Goal: Connect with others: Connect with others

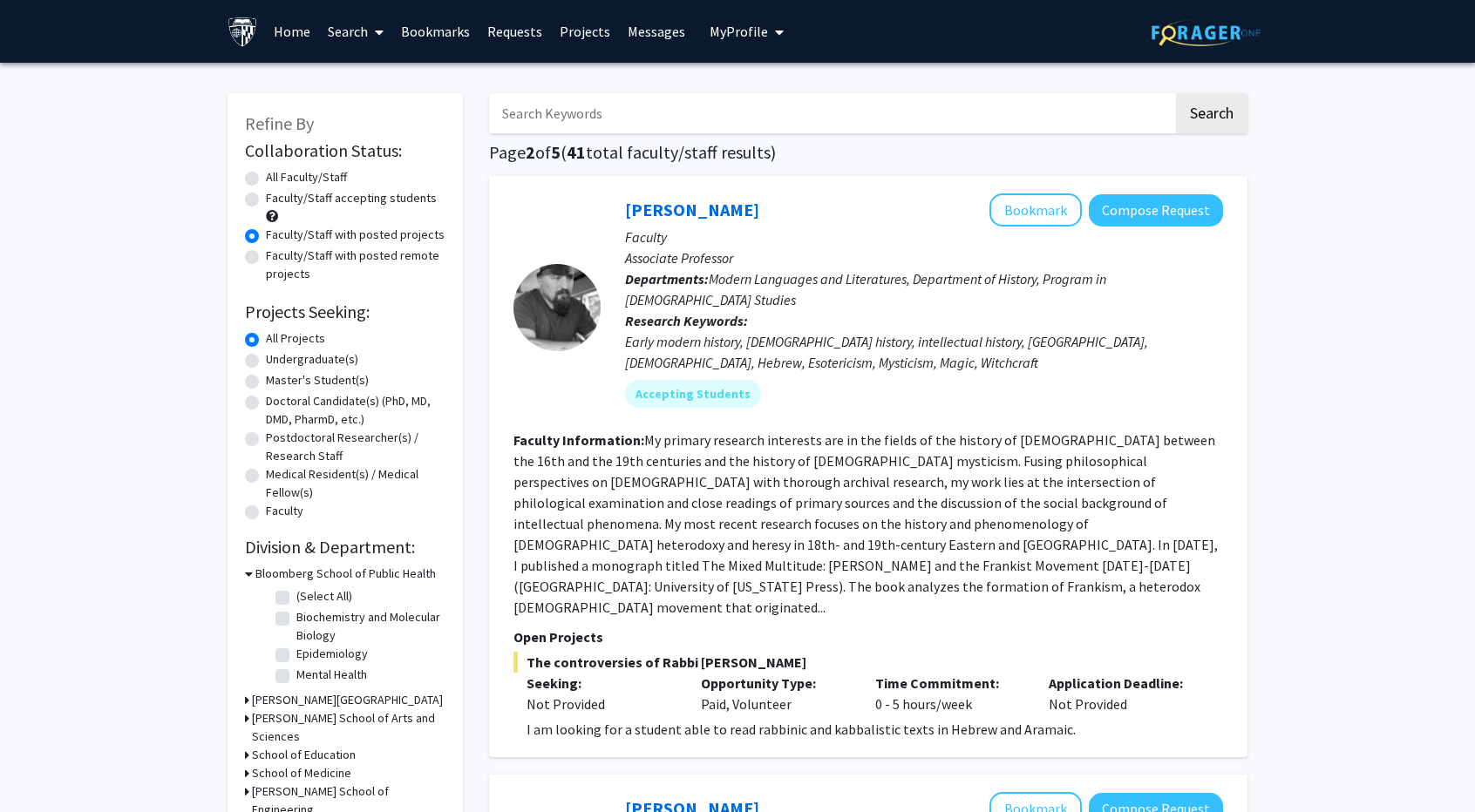
scroll to position [700, 0]
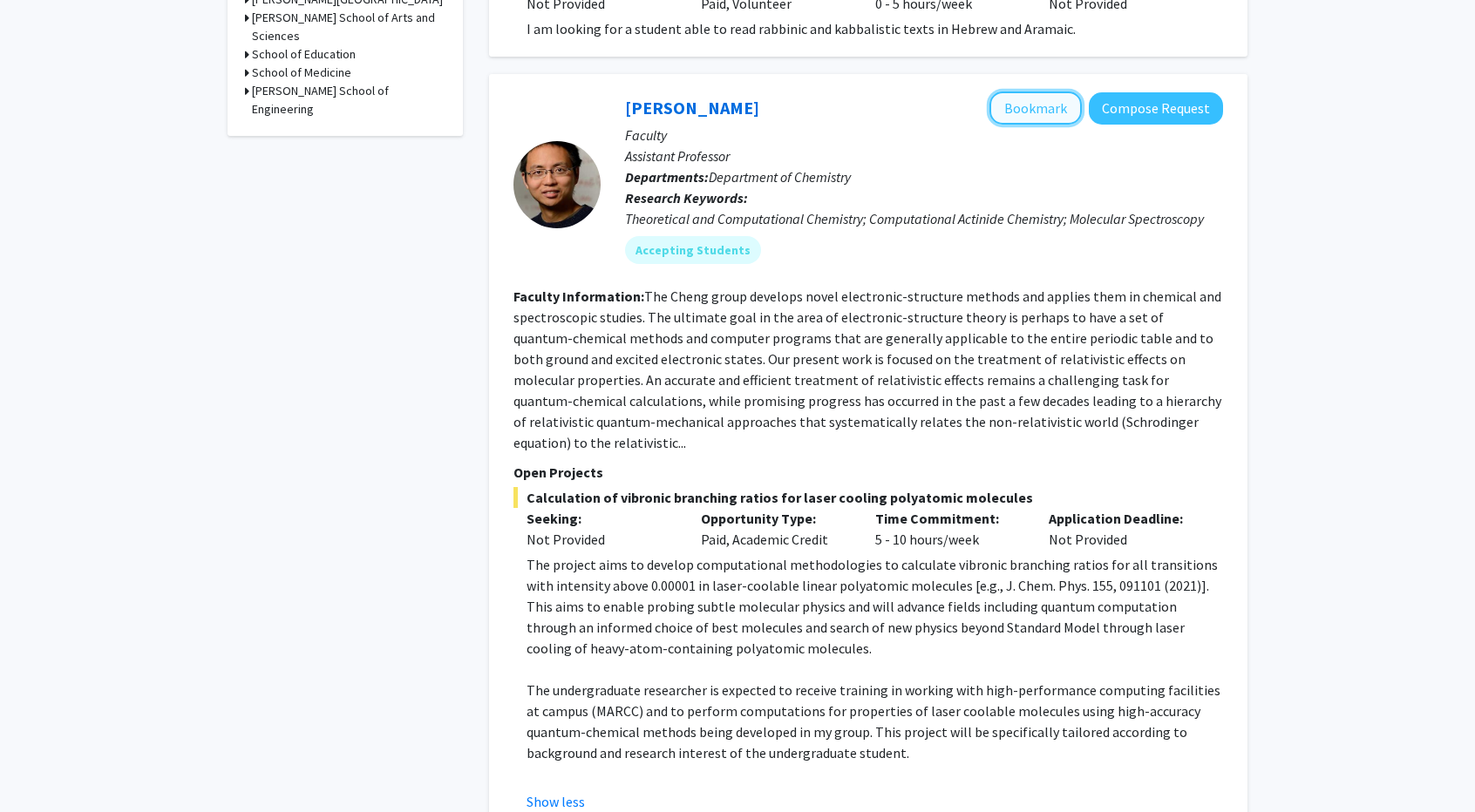
click at [1039, 91] on button "Bookmark" at bounding box center [1035, 108] width 92 height 33
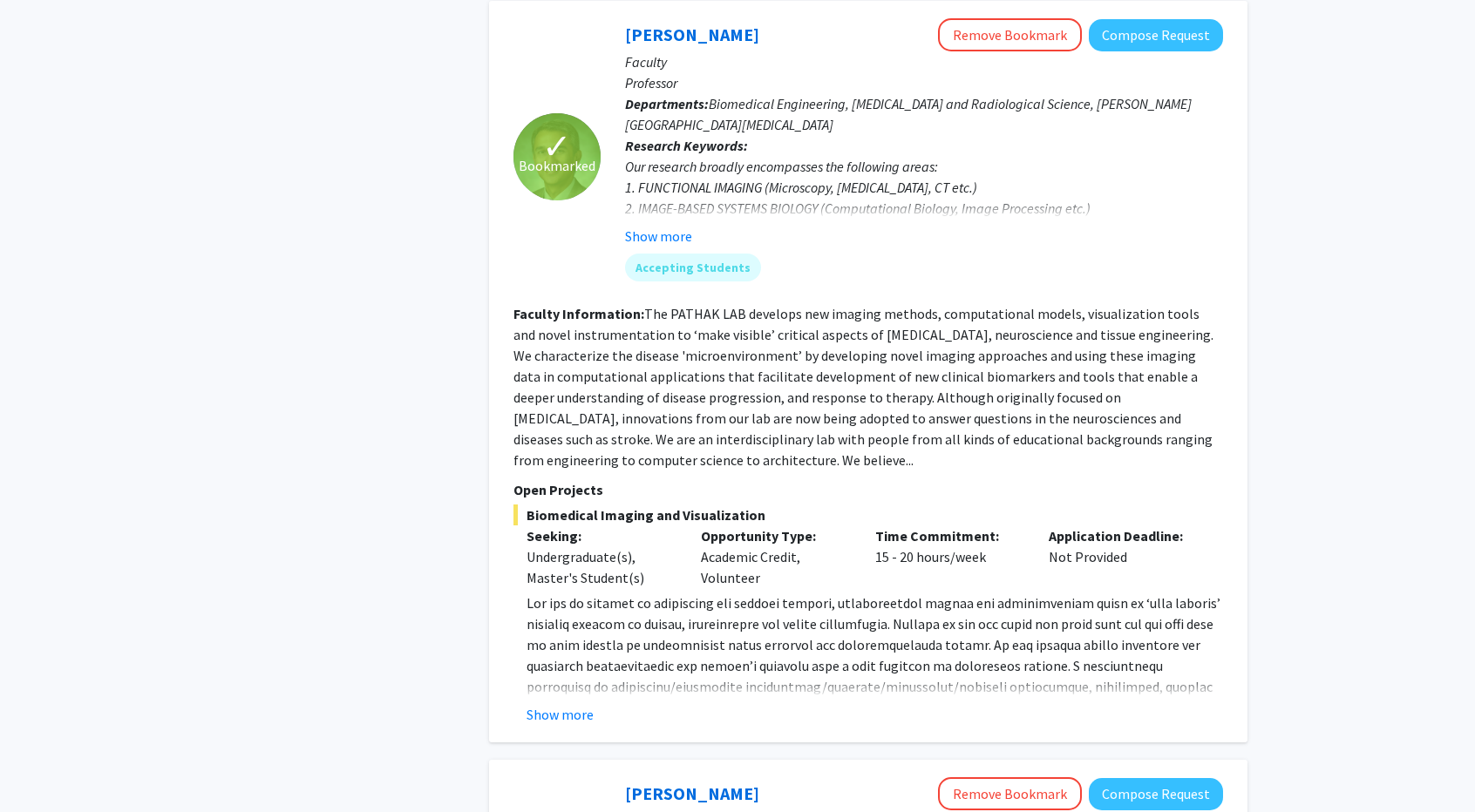
scroll to position [1548, 0]
click at [556, 703] on button "Show more" at bounding box center [560, 714] width 67 height 21
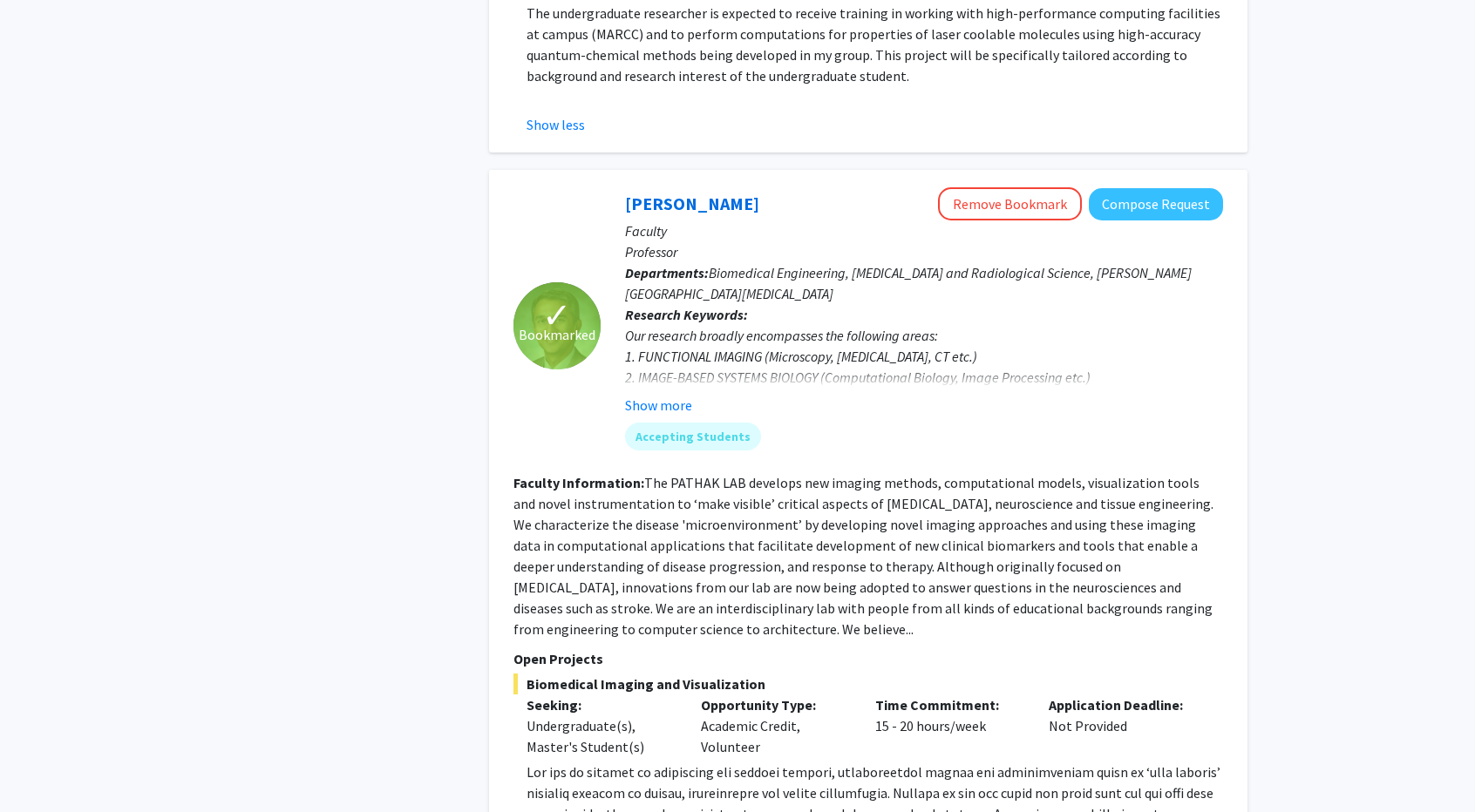
scroll to position [1364, 0]
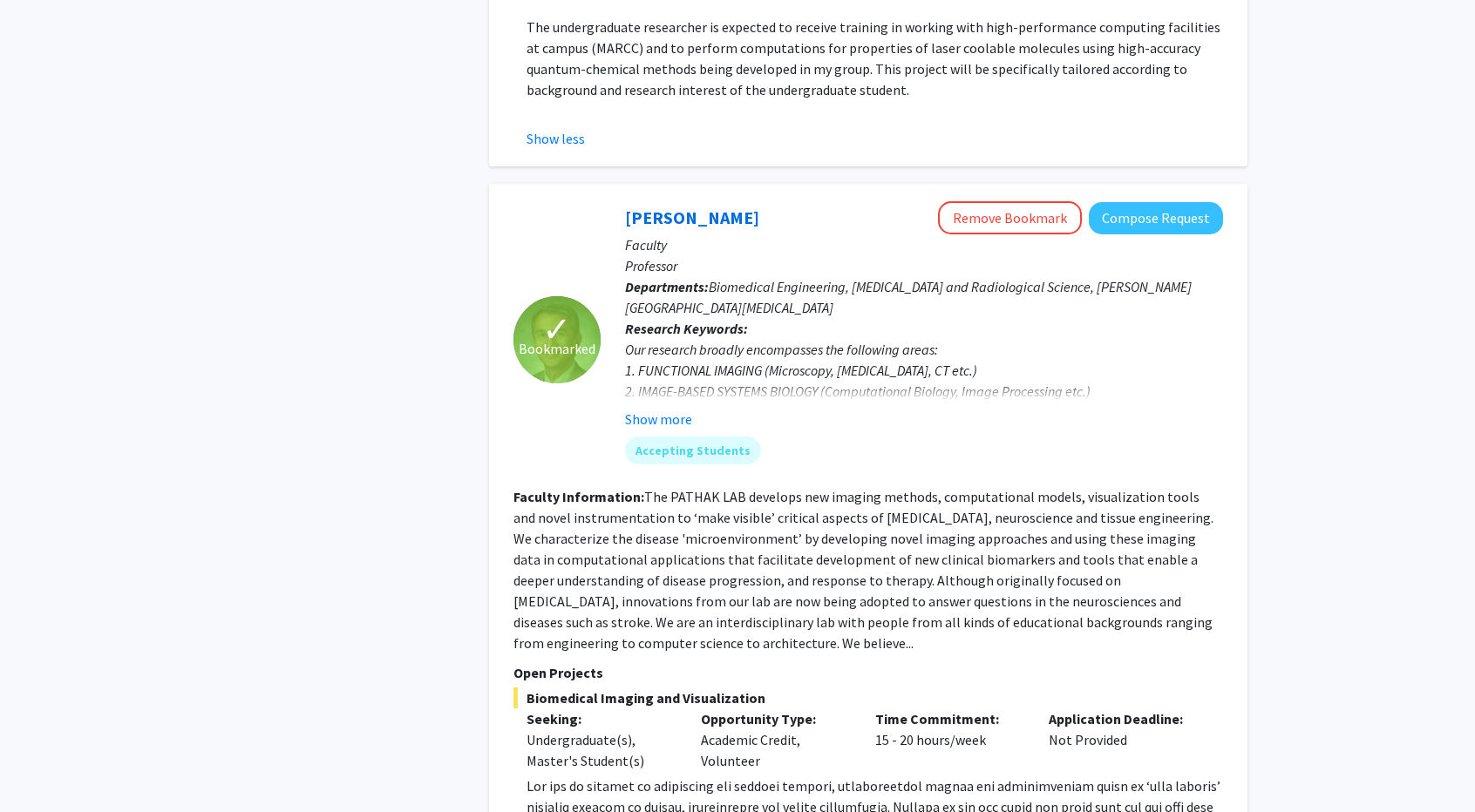
click at [708, 409] on div "Show more" at bounding box center [924, 419] width 598 height 21
click at [695, 409] on div "Show more" at bounding box center [924, 419] width 598 height 21
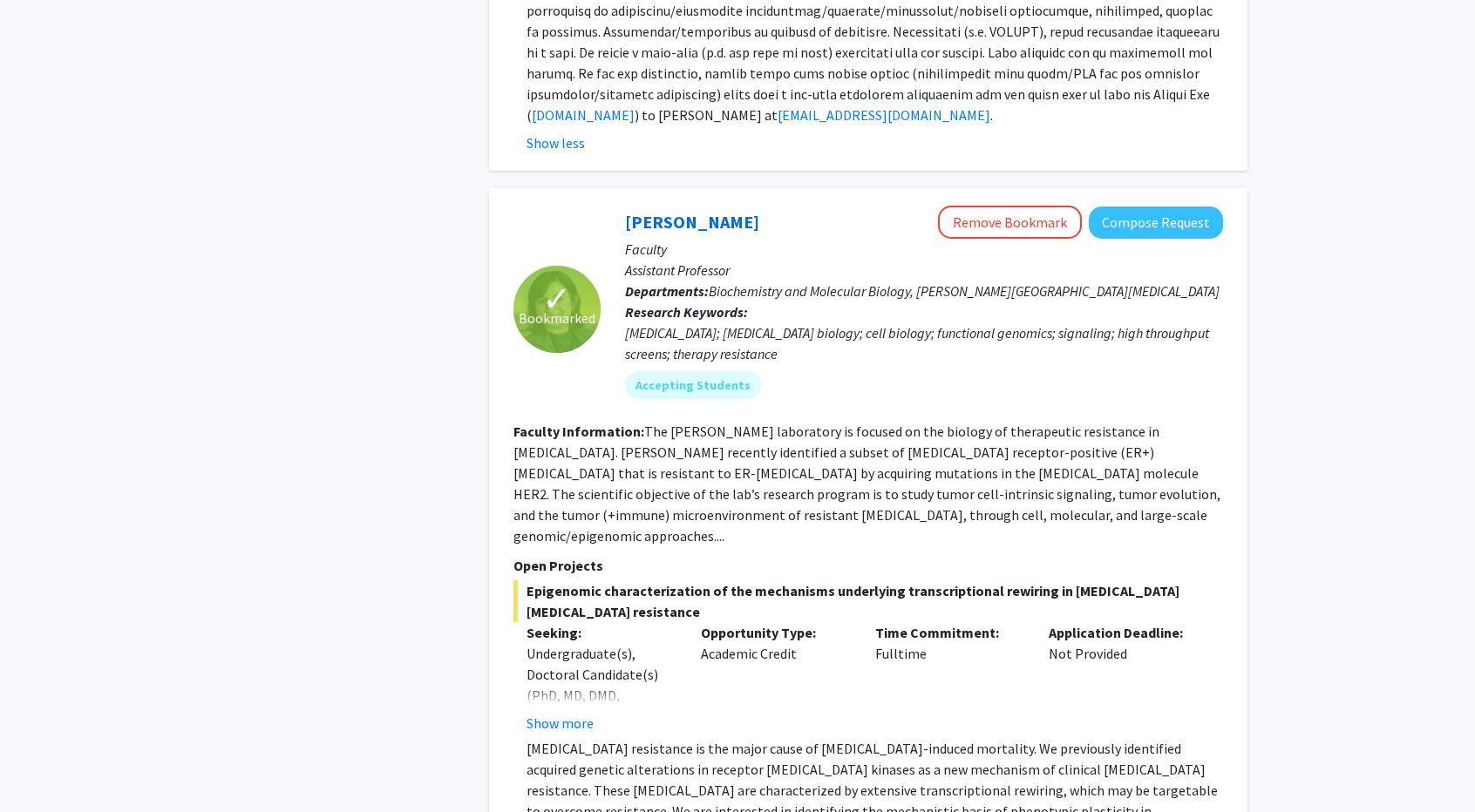
scroll to position [2223, 0]
click at [537, 713] on button "Show more" at bounding box center [560, 723] width 67 height 21
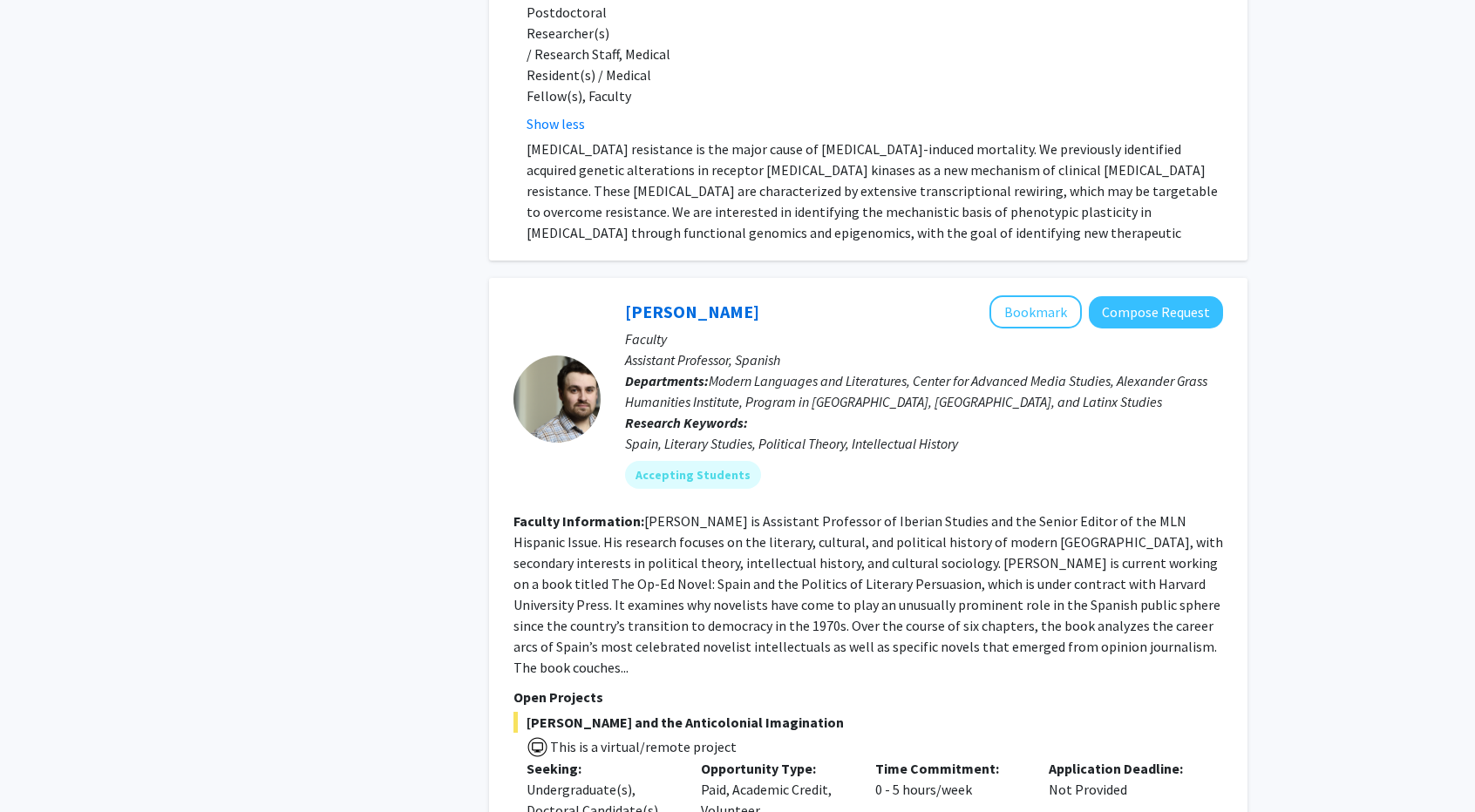
scroll to position [3015, 0]
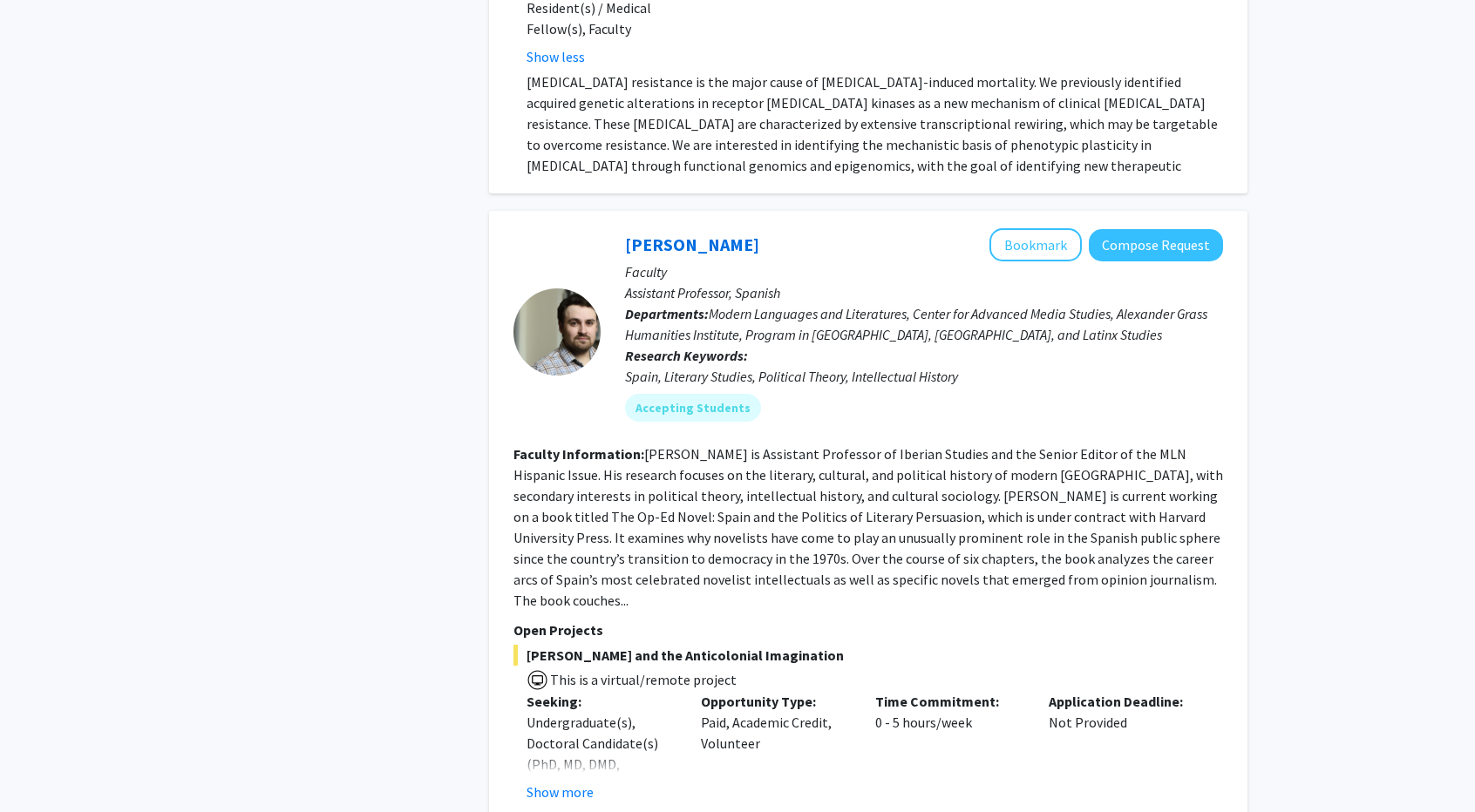
click at [509, 691] on div "Seeking: Undergraduate(s), Doctoral Candidate(s) (PhD, MD, DMD, PharmD, etc.) S…" at bounding box center [854, 747] width 709 height 112
